Goal: Task Accomplishment & Management: Use online tool/utility

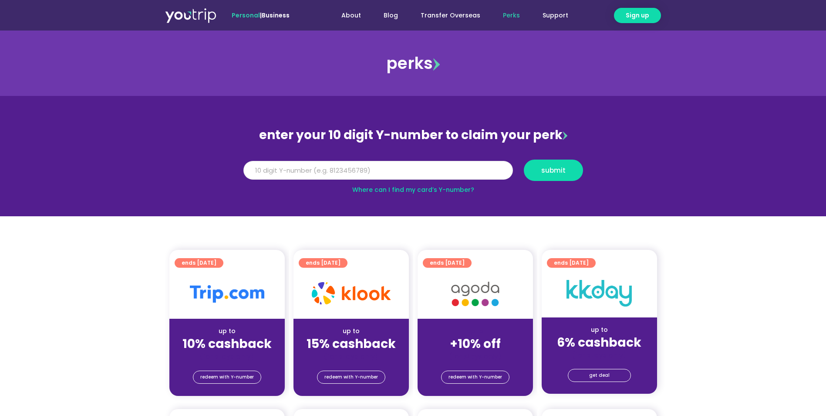
click at [416, 177] on input "Y Number" at bounding box center [379, 170] width 270 height 19
type input "8143528804"
click at [557, 170] on span "submit" at bounding box center [553, 170] width 24 height 7
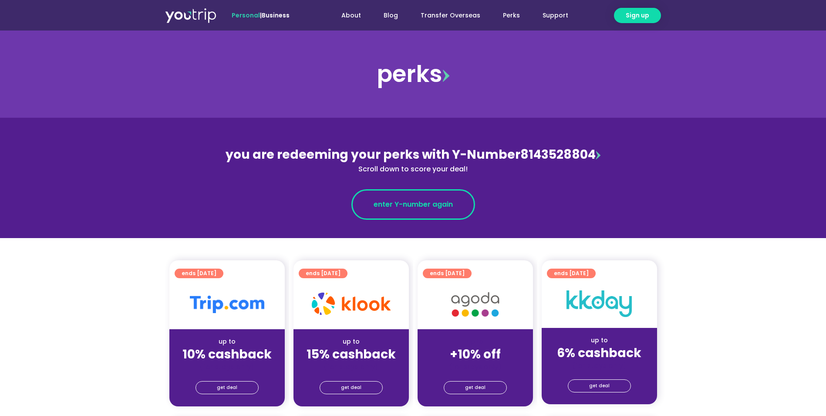
click at [434, 200] on span "enter Y-number again" at bounding box center [413, 204] width 79 height 10
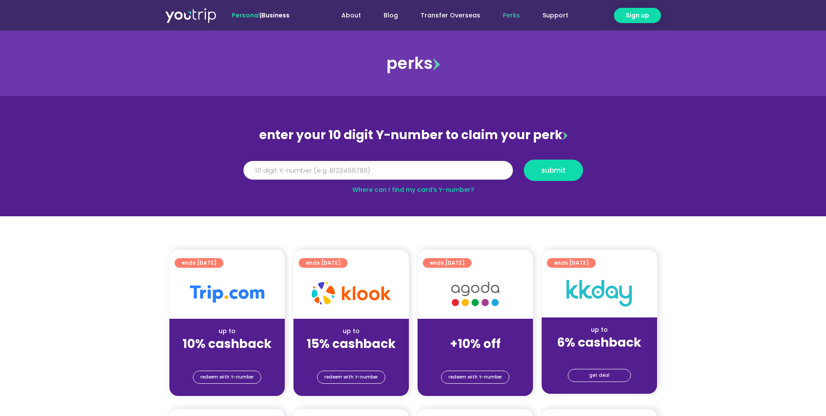
click at [391, 170] on input "Y Number" at bounding box center [379, 170] width 270 height 19
type input "8143528804"
click at [557, 173] on span "submit" at bounding box center [553, 170] width 24 height 7
